Goal: Navigation & Orientation: Find specific page/section

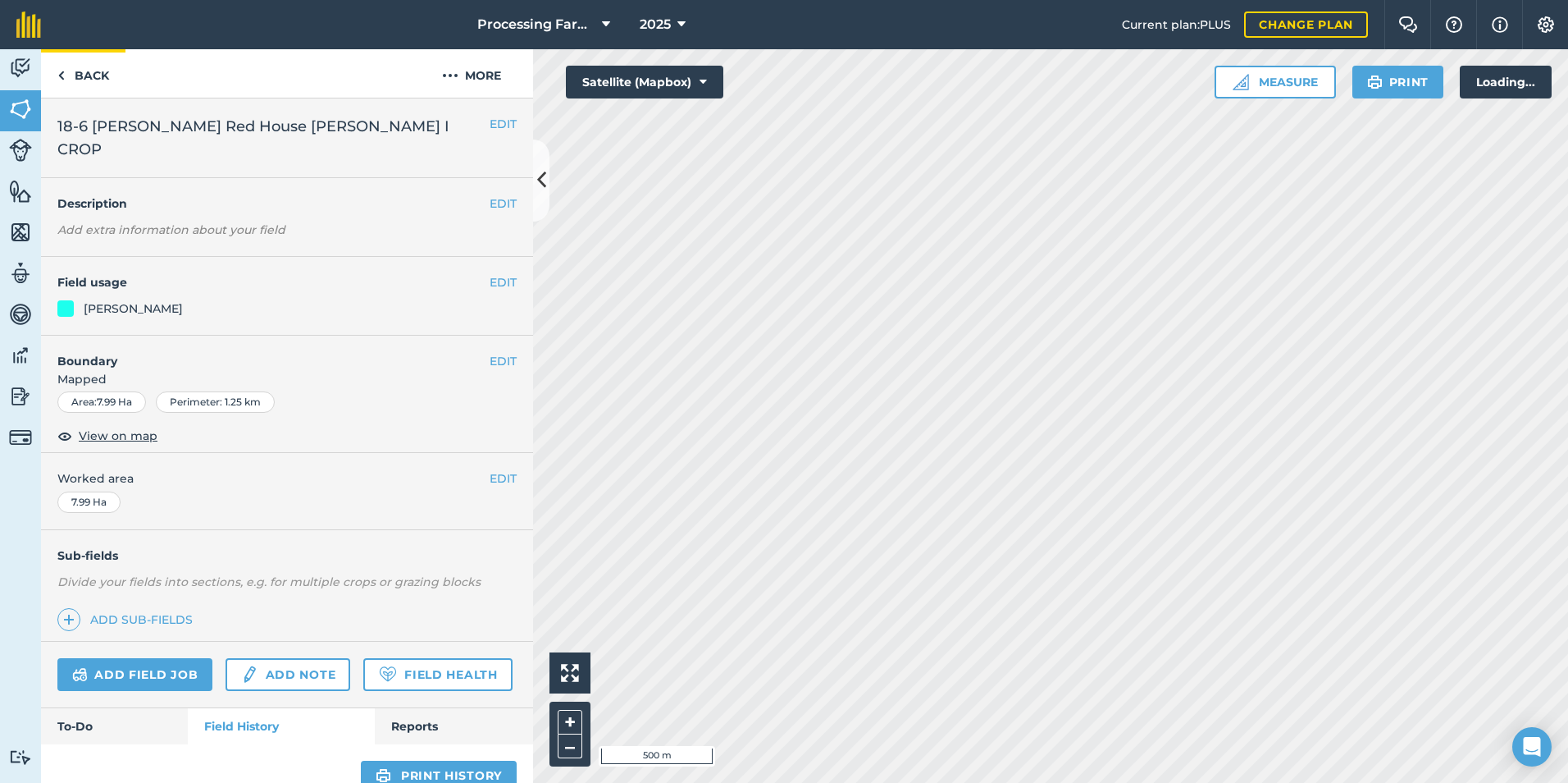
scroll to position [348, 0]
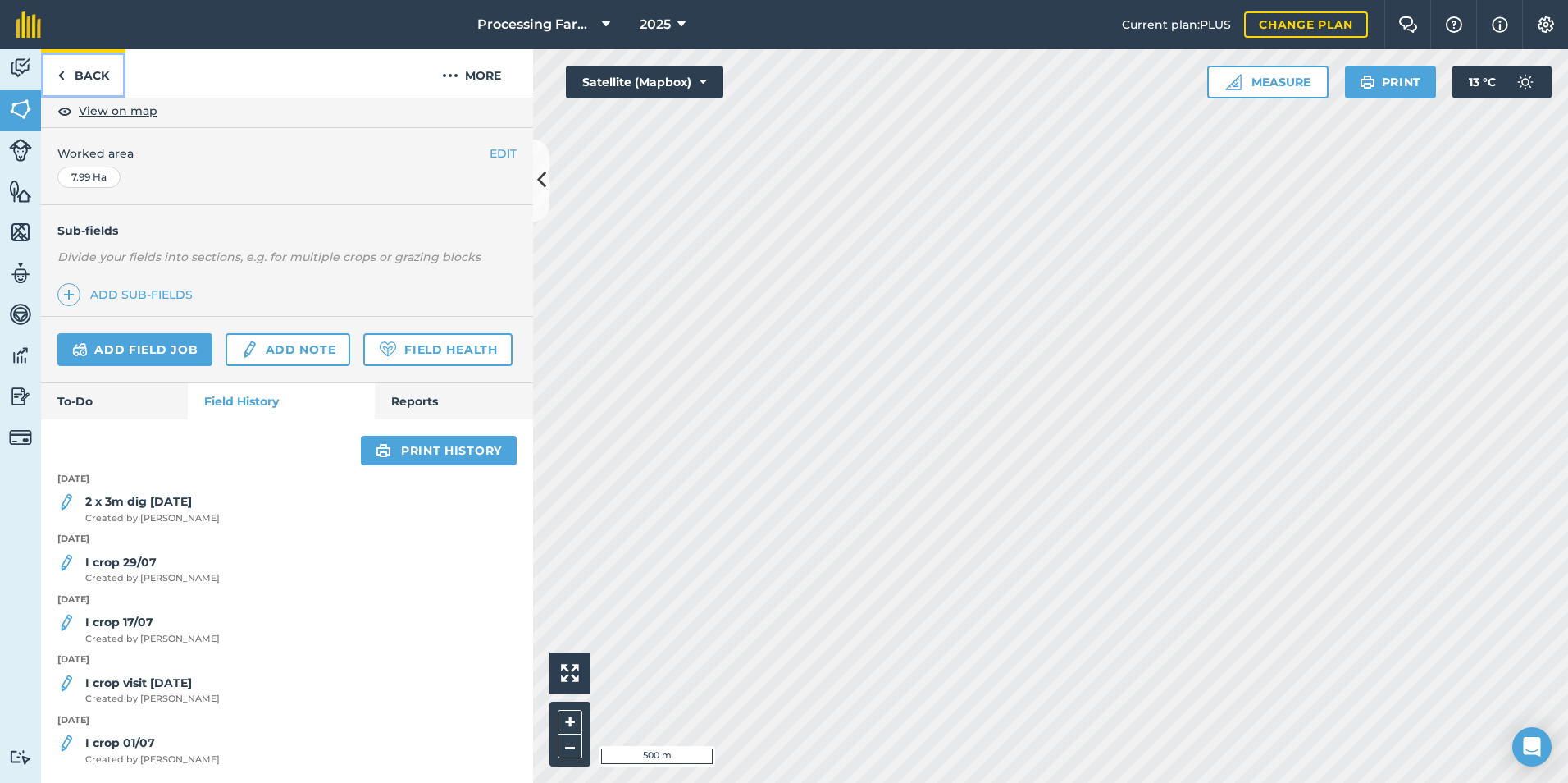
click at [61, 76] on img at bounding box center [61, 76] width 8 height 19
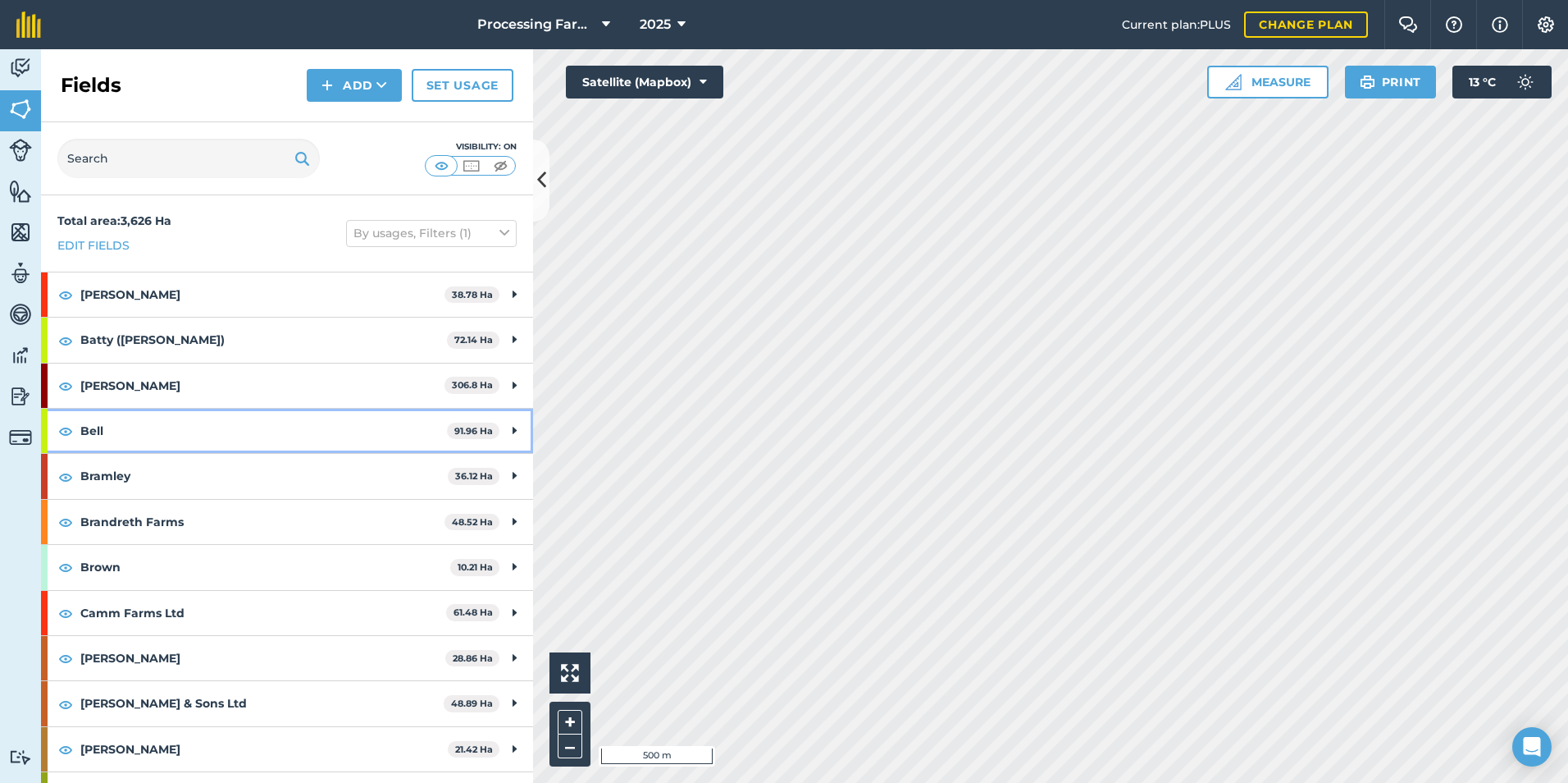
click at [49, 427] on div "Bell 91.96 Ha" at bounding box center [287, 431] width 492 height 45
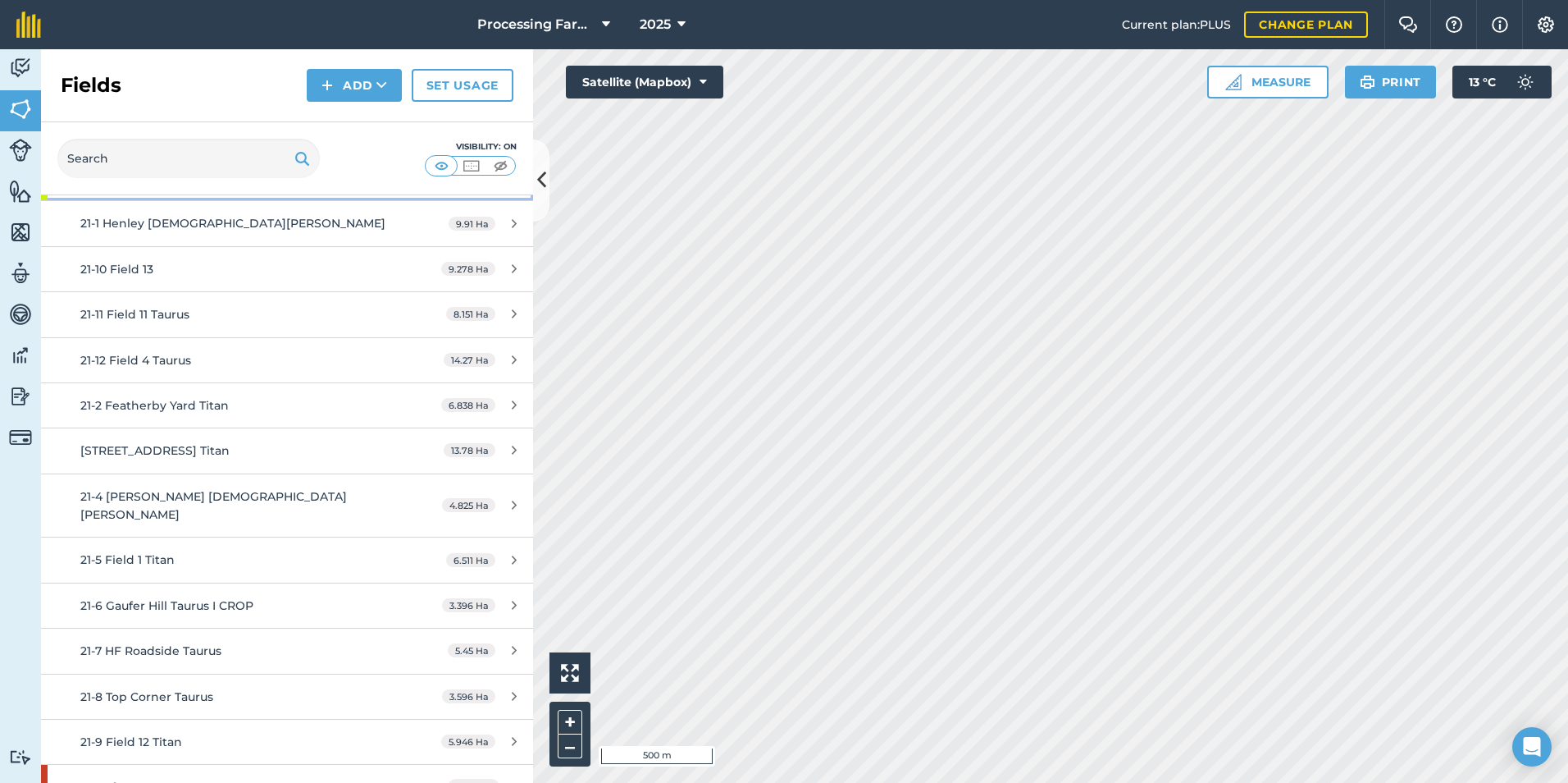
scroll to position [246, 0]
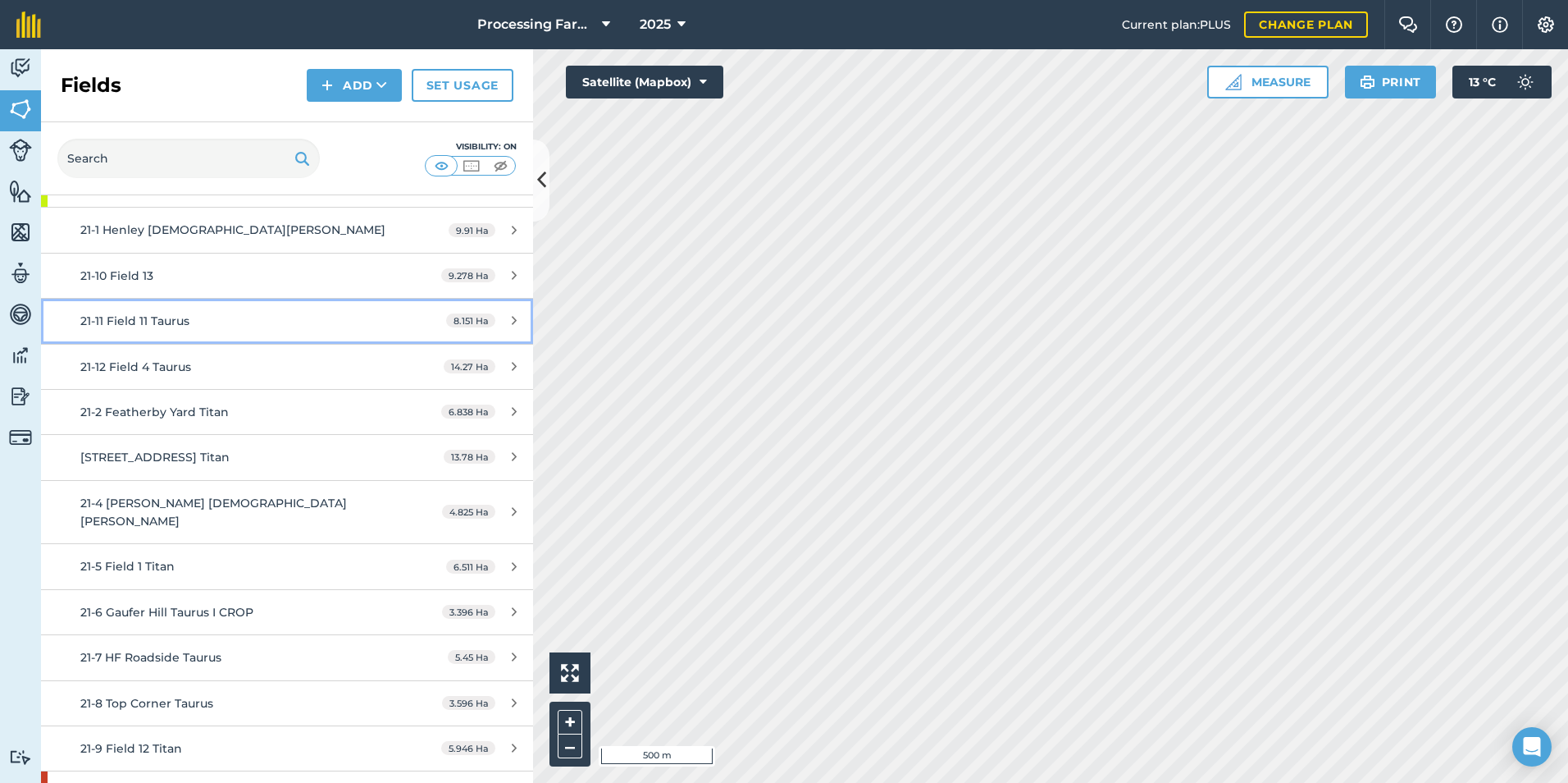
click at [170, 335] on link "21-11 Field 11 Taurus 8.151 Ha" at bounding box center [287, 321] width 492 height 45
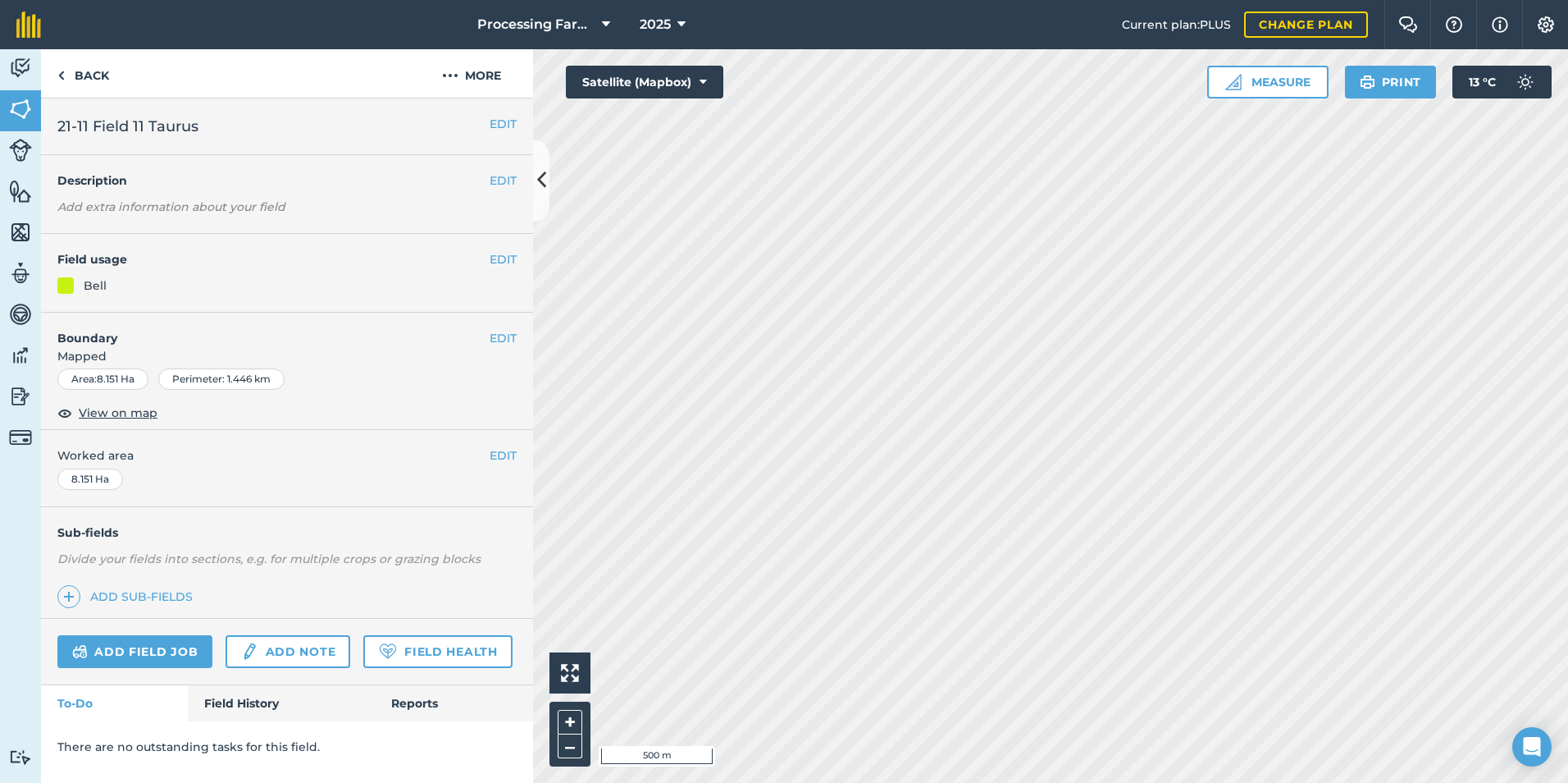
click at [170, 335] on h4 "Boundary" at bounding box center [264, 330] width 448 height 35
click at [120, 420] on span "View on map" at bounding box center [117, 413] width 78 height 18
click at [54, 73] on link "Back" at bounding box center [82, 74] width 84 height 48
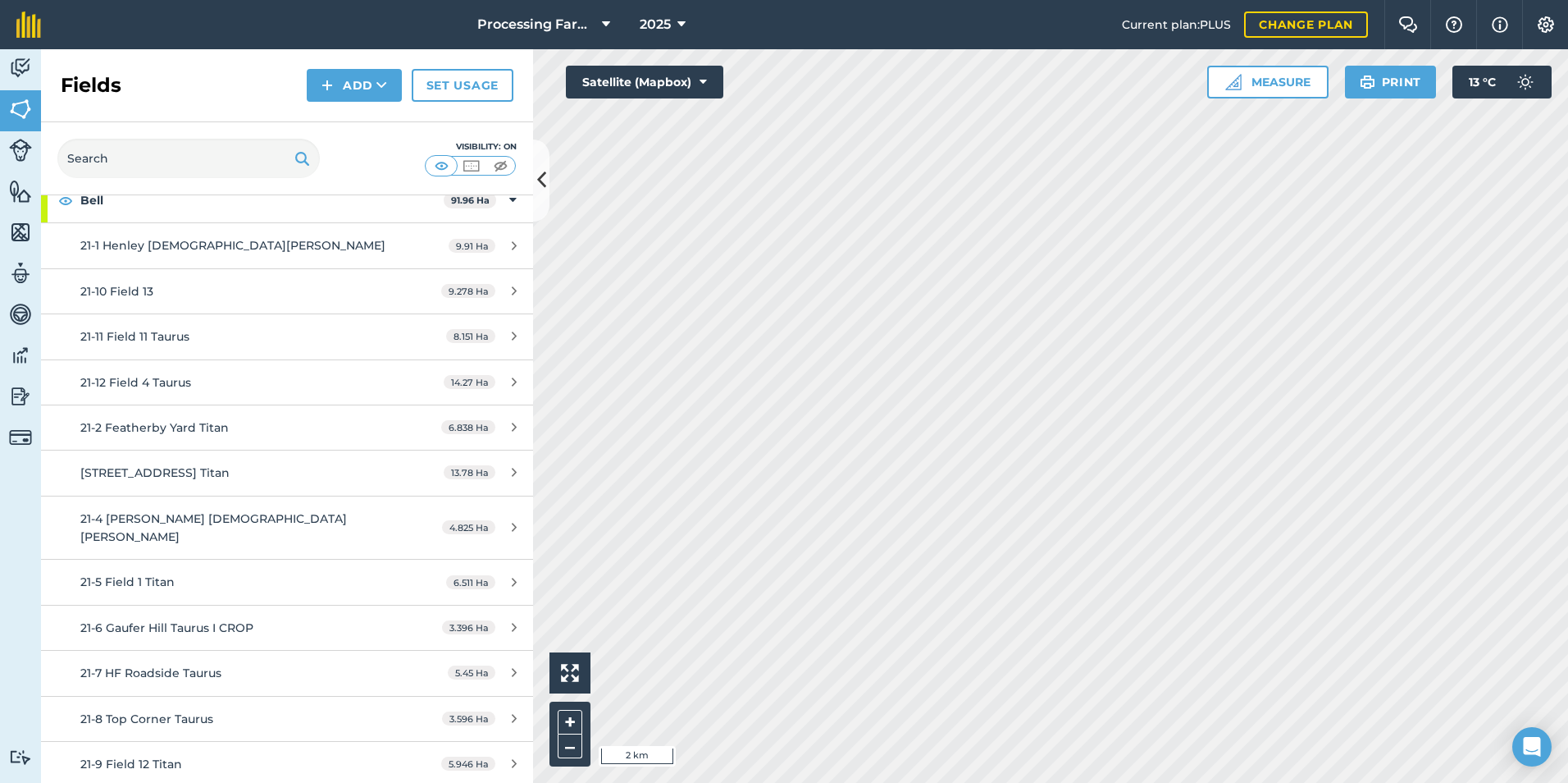
scroll to position [246, 0]
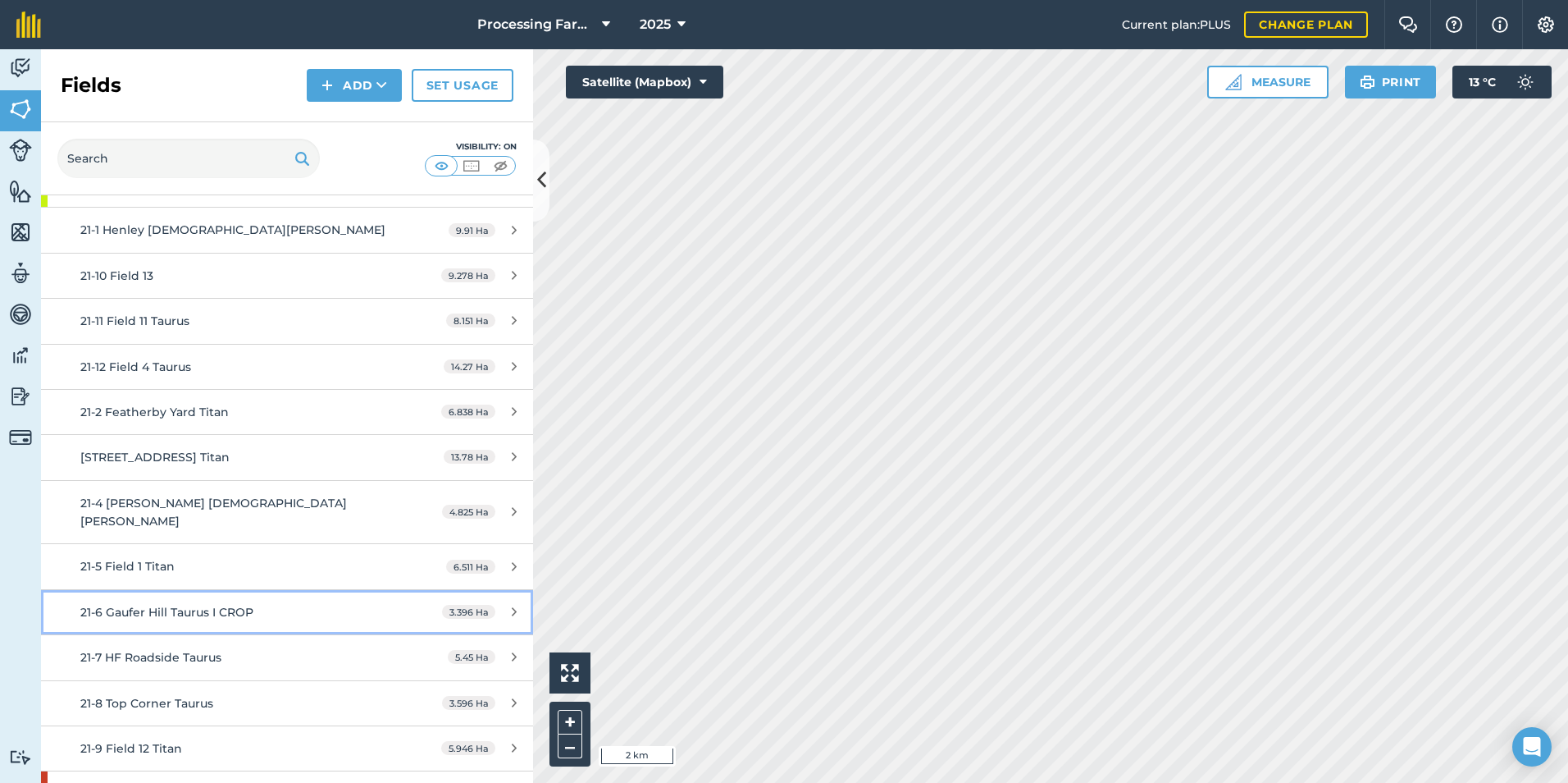
click at [178, 604] on link "21-6 Gaufer Hill Taurus I CROP 3.396 Ha" at bounding box center [287, 612] width 492 height 45
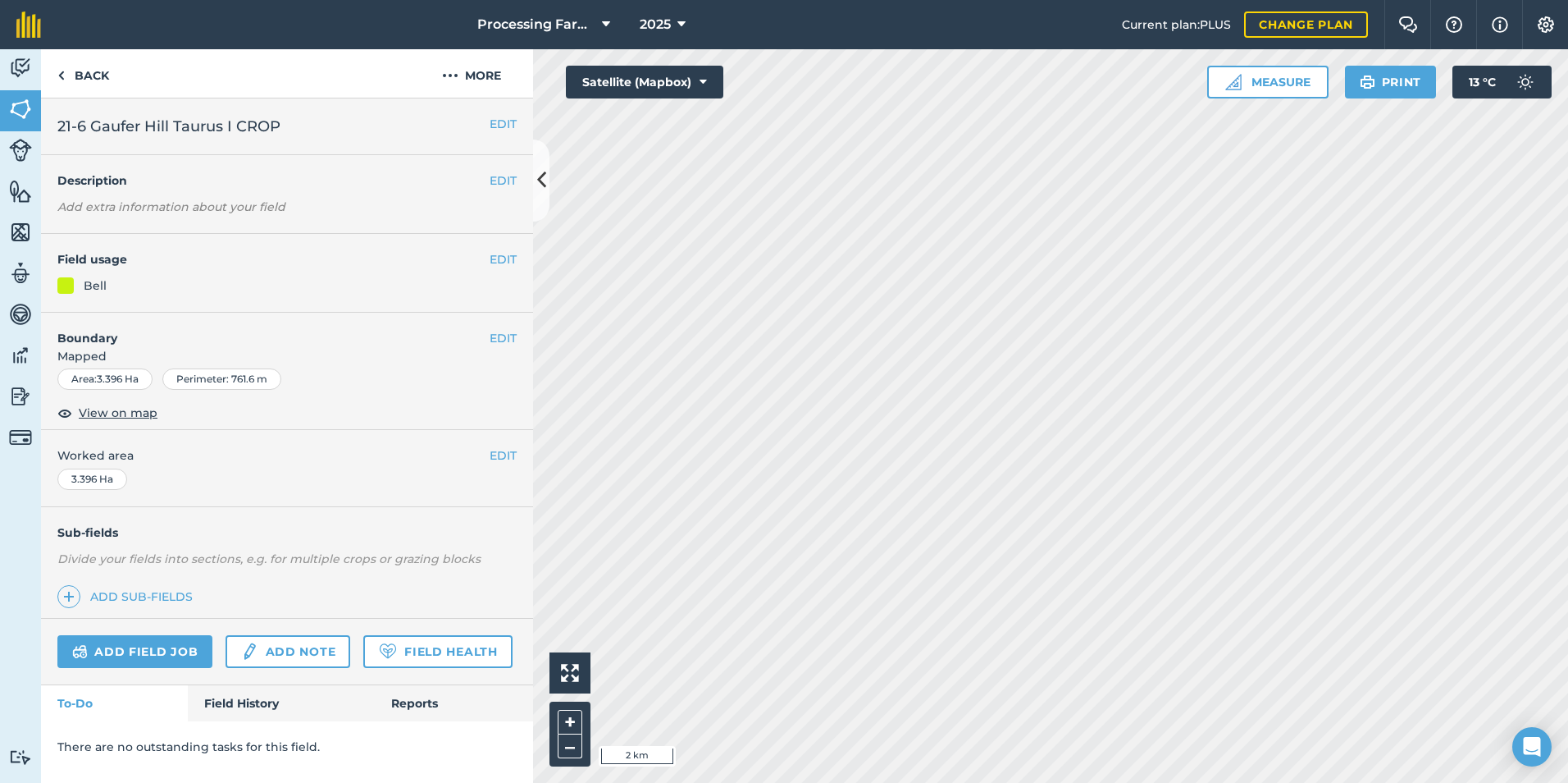
click at [177, 604] on link "Add sub-fields" at bounding box center [128, 597] width 142 height 23
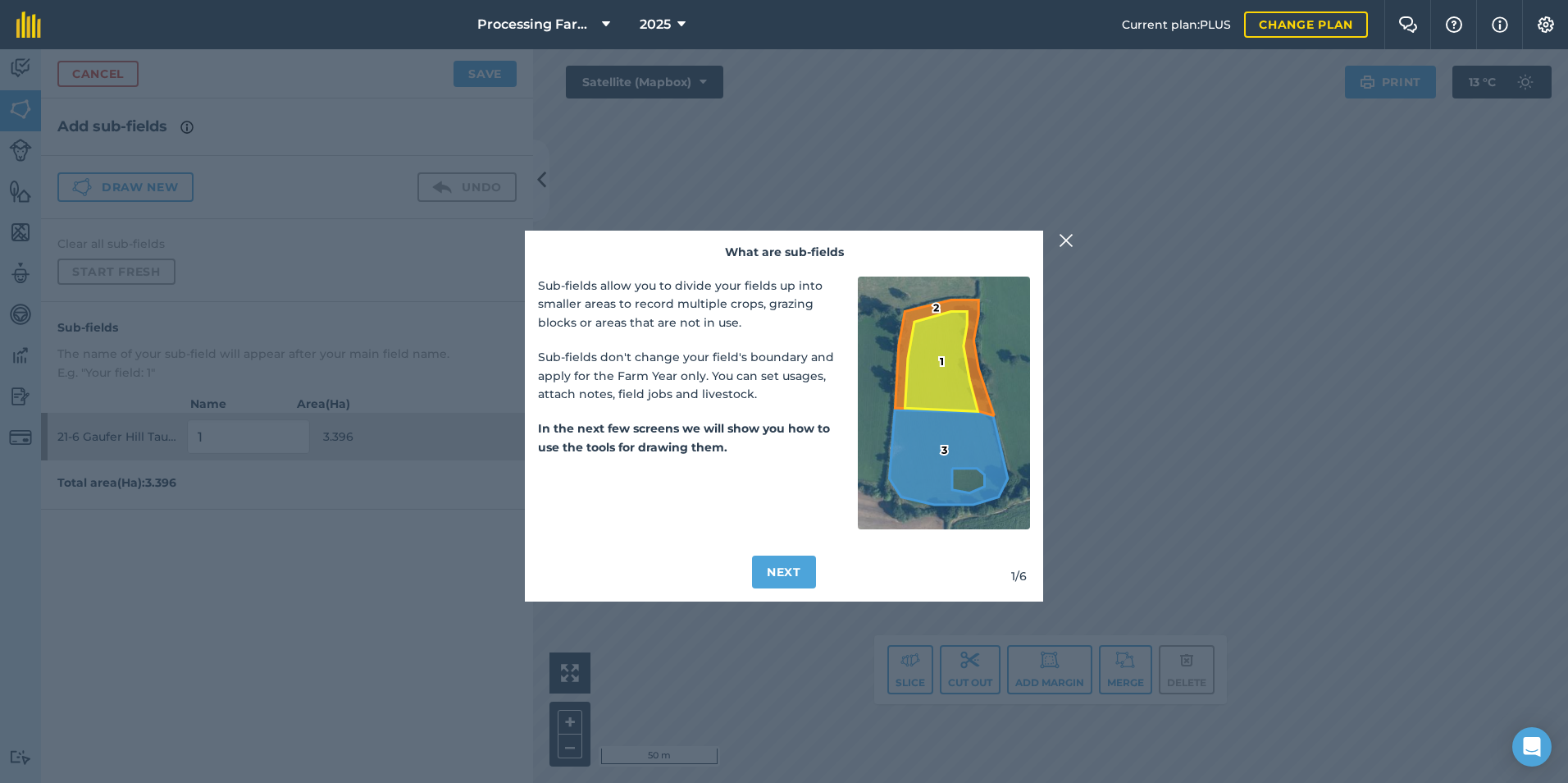
click at [1070, 240] on img at bounding box center [1065, 240] width 15 height 19
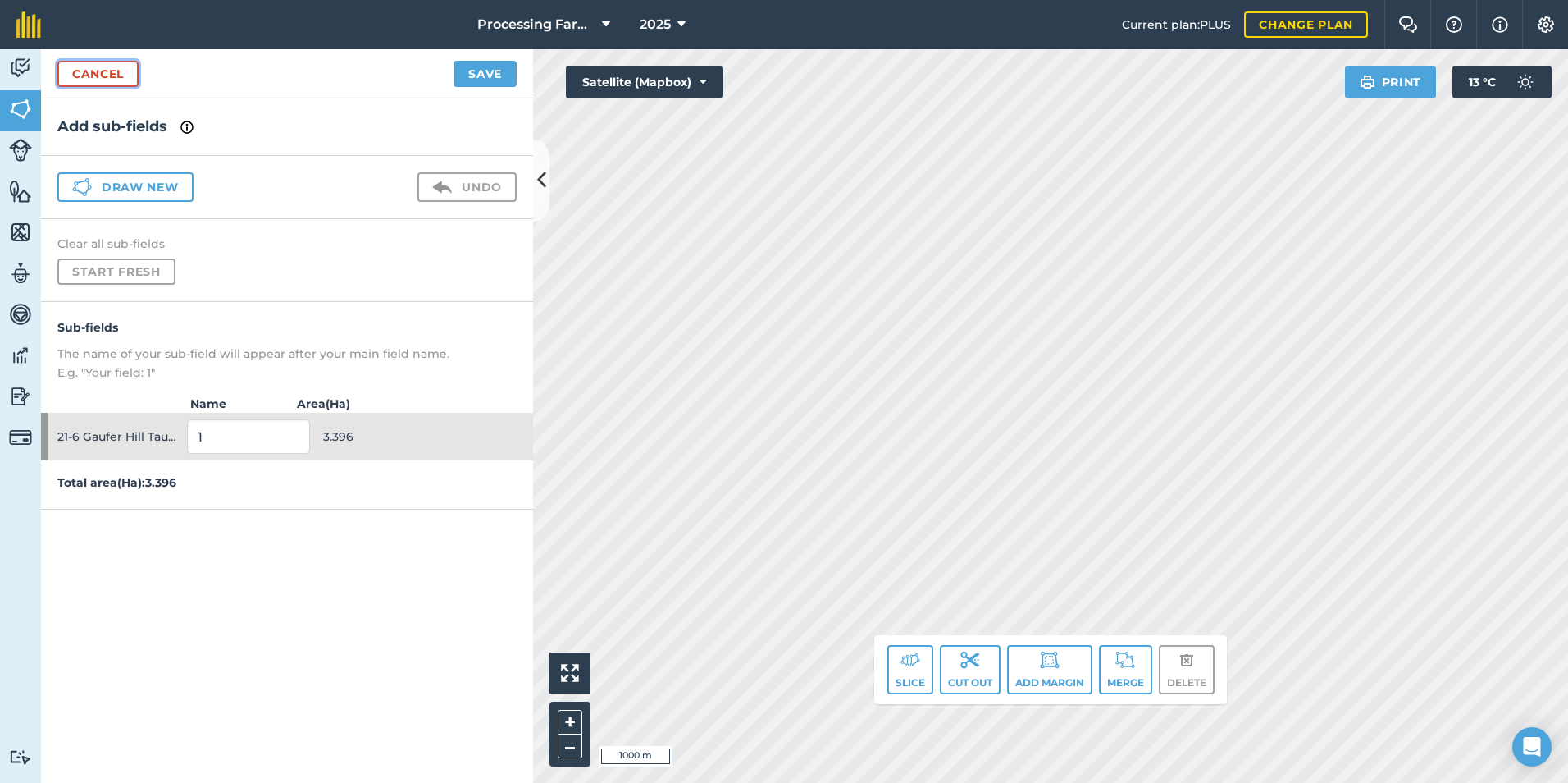
click at [103, 77] on link "Cancel" at bounding box center [98, 74] width 81 height 26
